Goal: Task Accomplishment & Management: Use online tool/utility

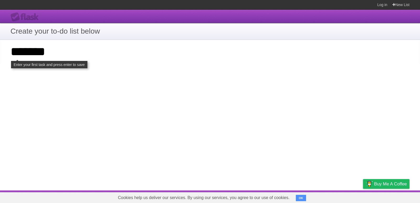
type input "*******"
click input "**********" at bounding box center [0, 0] width 0 height 0
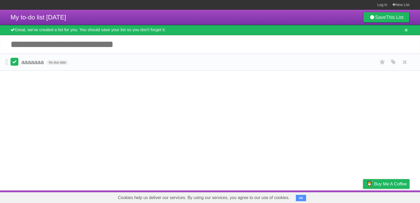
click at [15, 62] on label at bounding box center [15, 62] width 8 height 8
